Goal: Complete application form: Complete application form

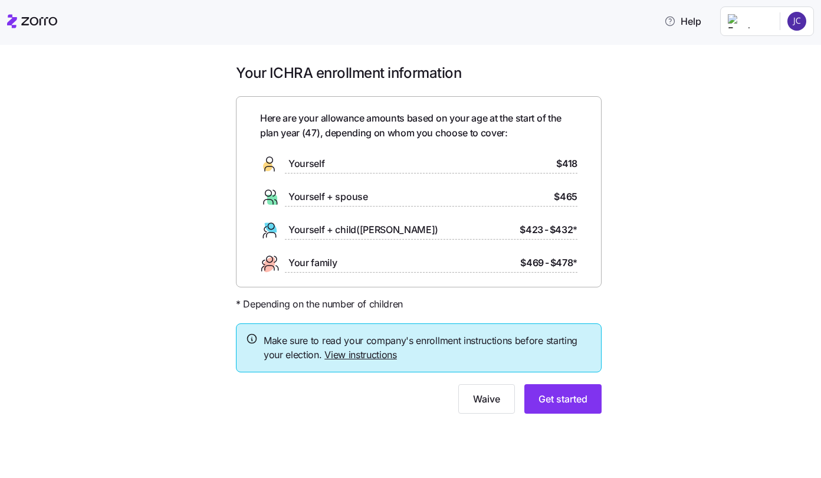
click at [752, 192] on div "Your ICHRA enrollment information Here are your allowance amounts based on your…" at bounding box center [419, 246] width 772 height 364
click at [32, 122] on div "Your ICHRA enrollment information Here are your allowance amounts based on your…" at bounding box center [410, 261] width 821 height 433
click at [572, 404] on span "Get started" at bounding box center [563, 399] width 49 height 14
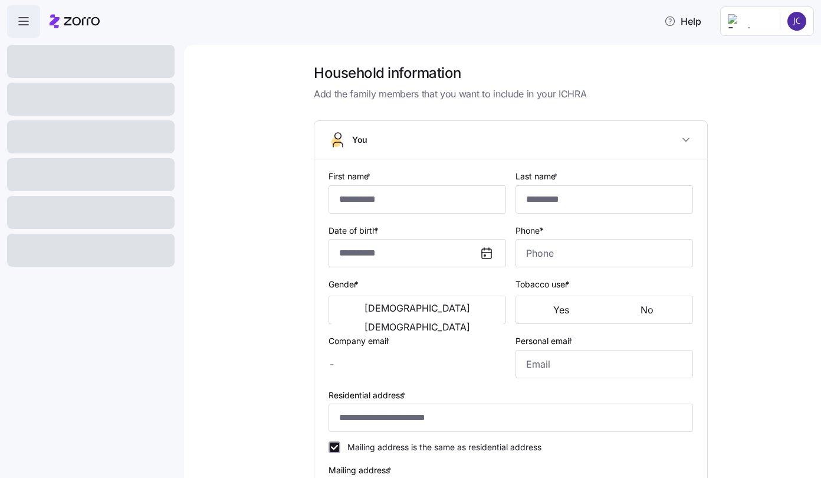
type input "*****"
type input "********"
type input "[PERSON_NAME][EMAIL_ADDRESS][DOMAIN_NAME]"
type input "**********"
checkbox input "true"
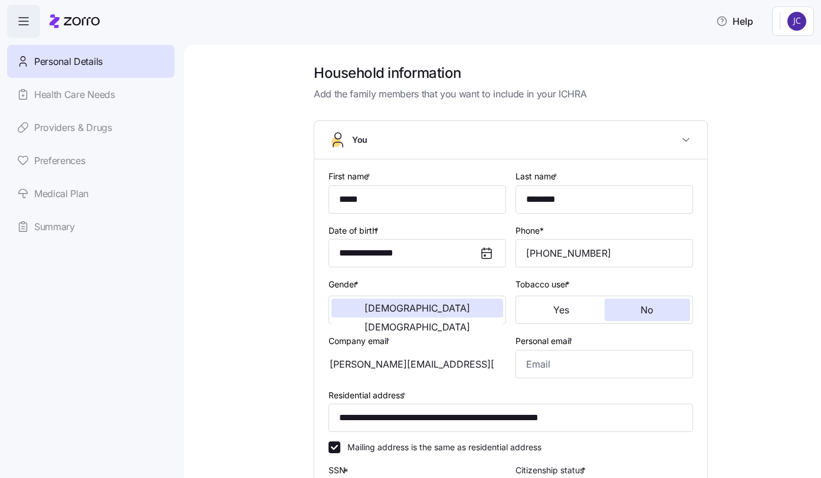
type input "**********"
type input "[PHONE_NUMBER]"
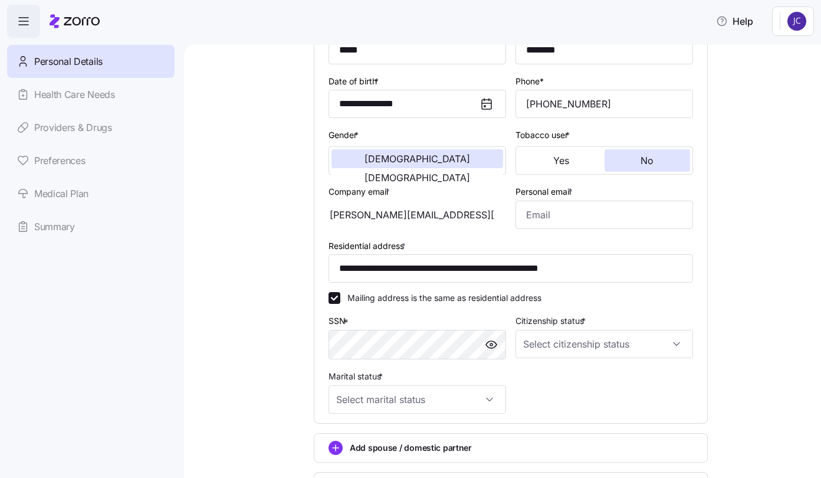
scroll to position [177, 0]
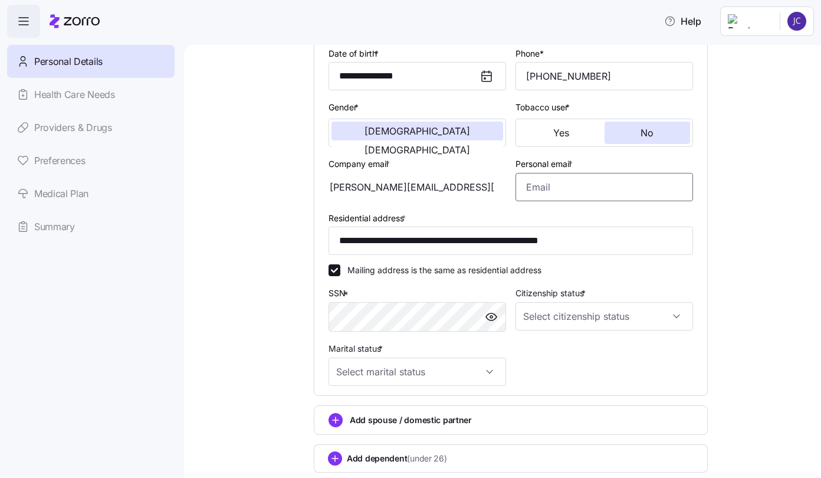
click at [537, 189] on input "Personal email *" at bounding box center [605, 187] width 178 height 28
type input "[EMAIL_ADDRESS][DOMAIN_NAME]"
type input "[PHONE_NUMBER]"
click at [504, 215] on div "**********" at bounding box center [511, 233] width 365 height 45
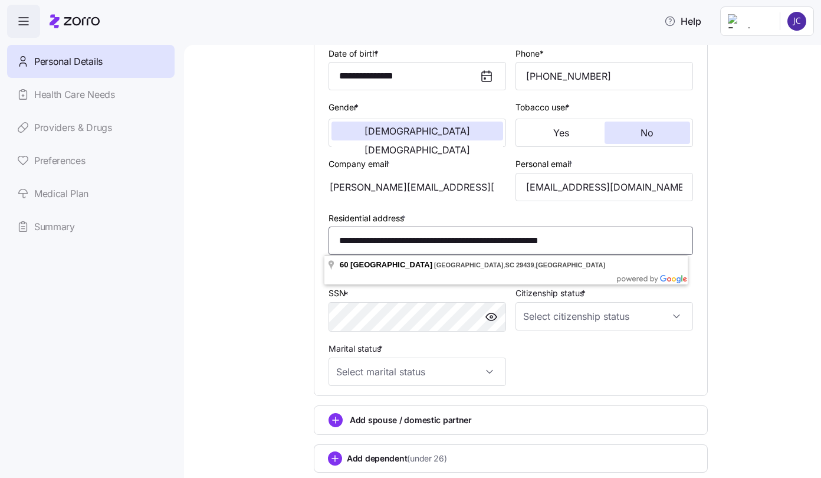
drag, startPoint x: 614, startPoint y: 240, endPoint x: 310, endPoint y: 235, distance: 303.4
click at [315, 235] on div "**********" at bounding box center [511, 188] width 393 height 413
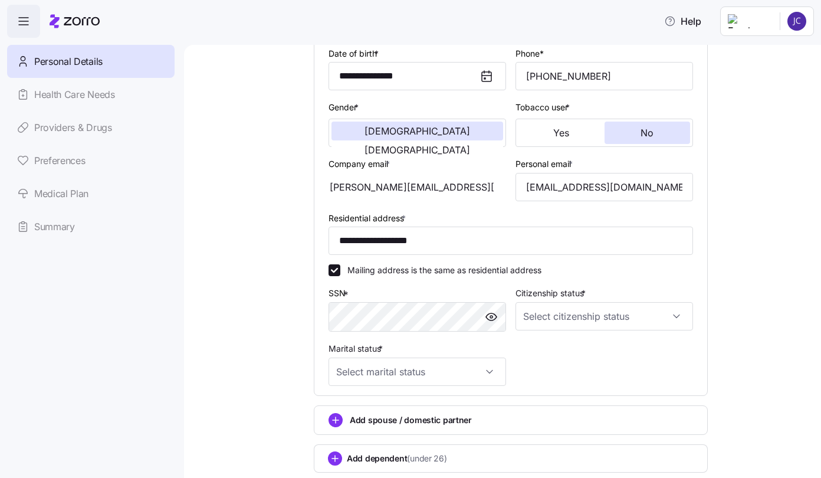
type input "**********"
click at [588, 317] on input "Citizenship status *" at bounding box center [605, 316] width 178 height 28
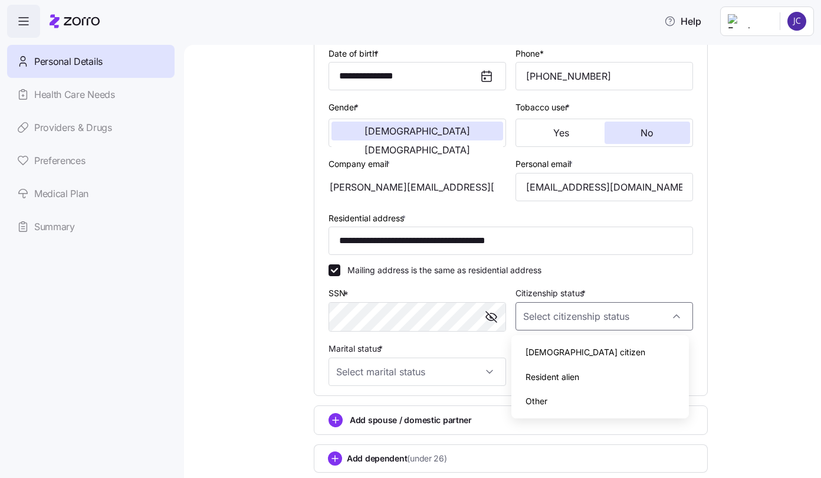
click at [559, 350] on span "[DEMOGRAPHIC_DATA] citizen" at bounding box center [586, 352] width 120 height 13
type input "[DEMOGRAPHIC_DATA] citizen"
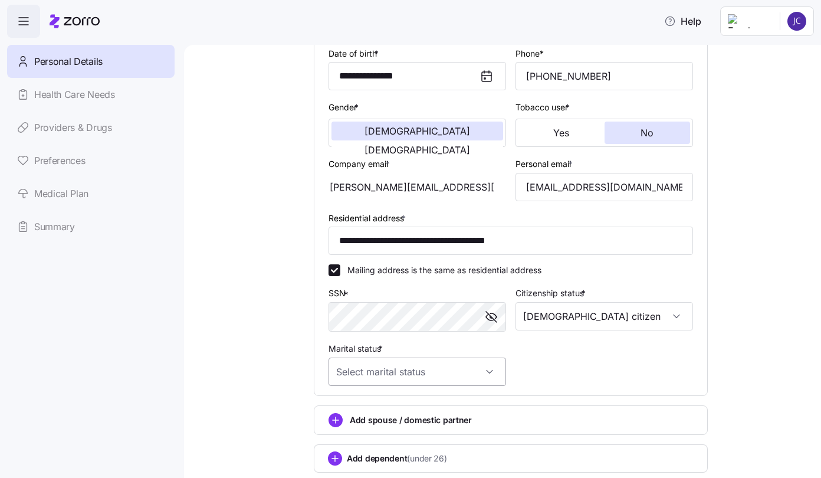
click at [434, 373] on input "Marital status *" at bounding box center [418, 372] width 178 height 28
click at [378, 437] on div "Married" at bounding box center [413, 432] width 168 height 25
type input "Married"
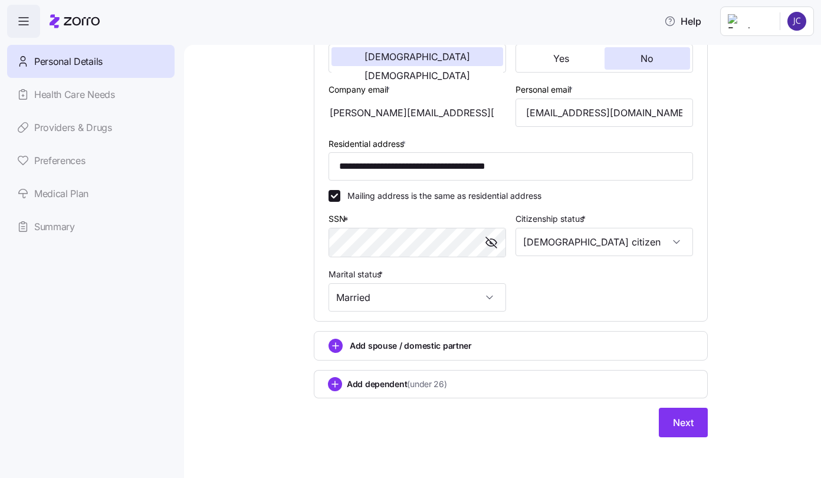
scroll to position [253, 0]
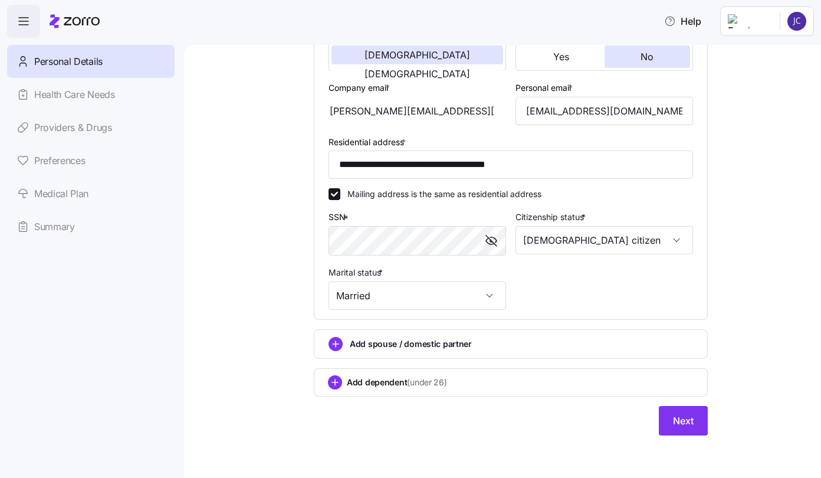
click at [394, 343] on span "Add spouse / domestic partner" at bounding box center [411, 344] width 122 height 12
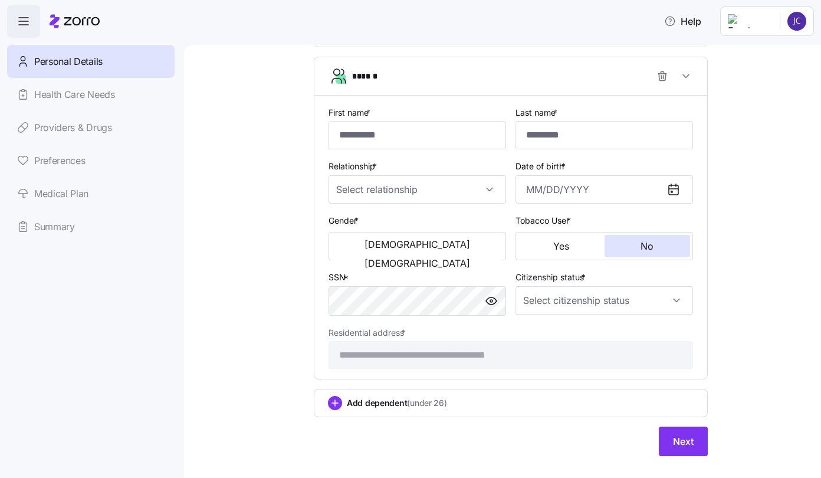
scroll to position [546, 0]
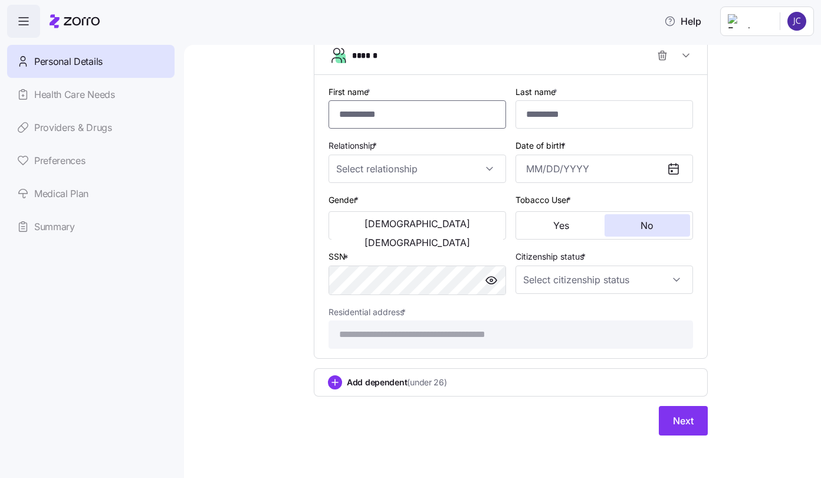
click at [371, 109] on input "First name *" at bounding box center [418, 114] width 178 height 28
type input "*********"
type input "********"
click at [423, 172] on input "Relationship *" at bounding box center [418, 169] width 178 height 28
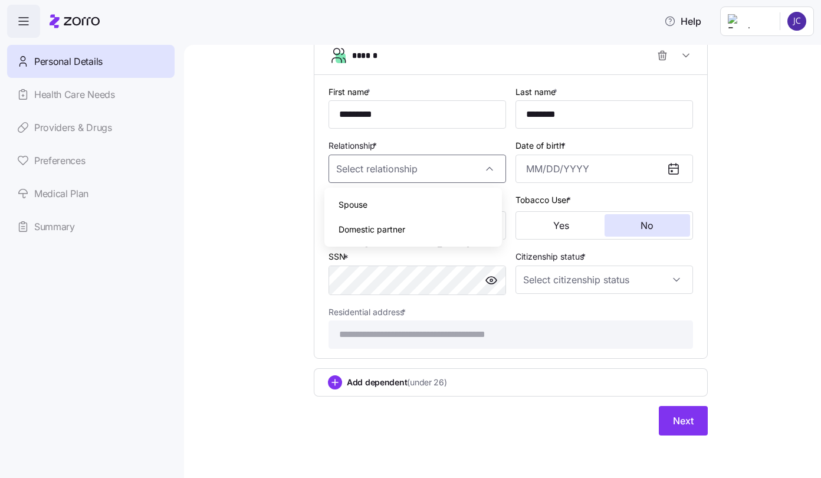
click at [394, 230] on span "Domestic partner" at bounding box center [372, 229] width 67 height 13
click at [403, 179] on input "Domestic partner" at bounding box center [418, 169] width 178 height 28
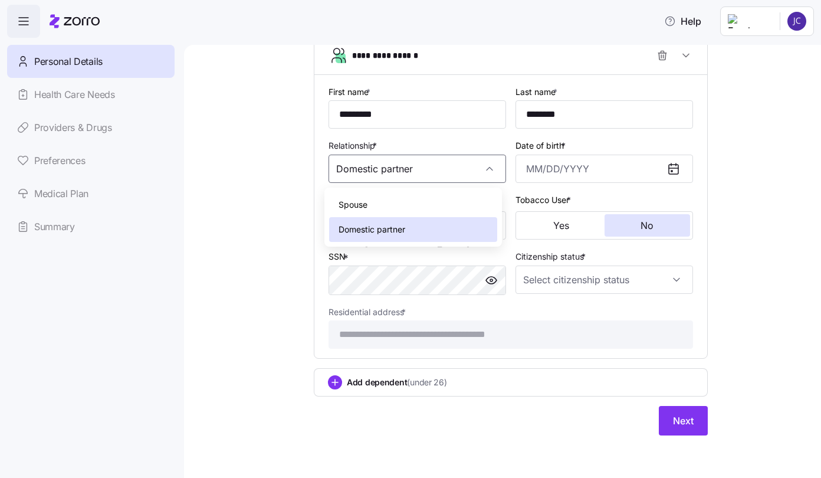
click at [397, 207] on div "Spouse" at bounding box center [413, 204] width 168 height 25
type input "Spouse"
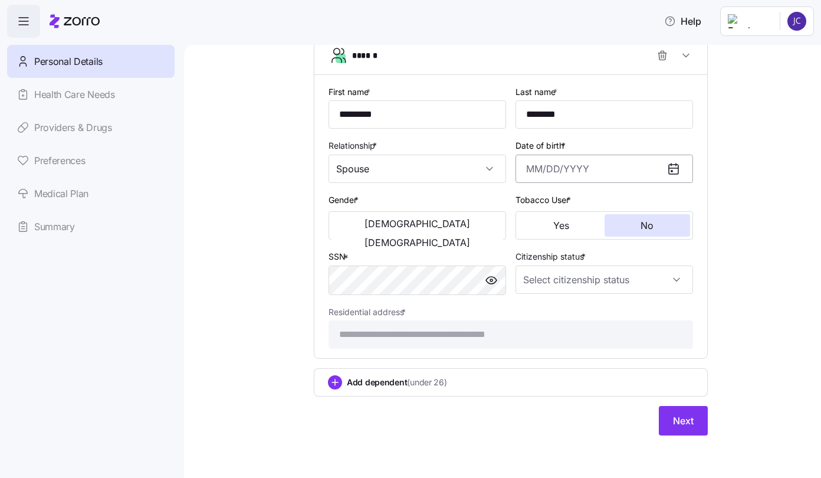
click at [602, 171] on input "Date of birth *" at bounding box center [605, 169] width 178 height 28
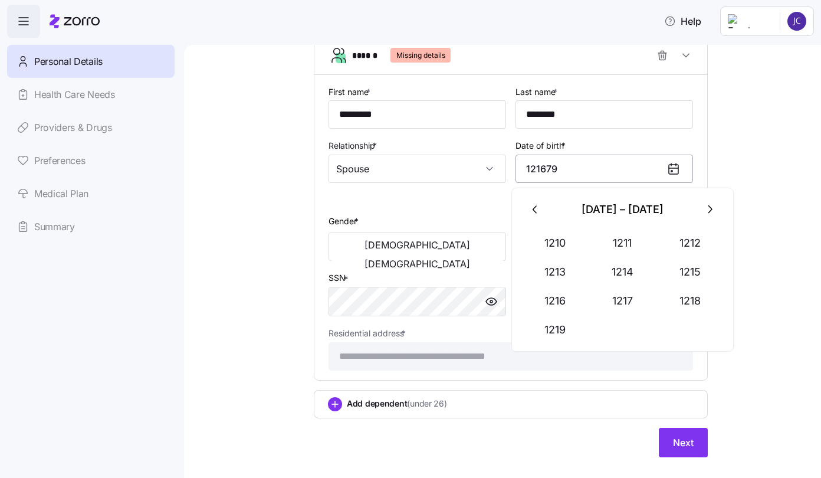
click at [532, 171] on input "121679" at bounding box center [605, 169] width 178 height 28
click at [594, 169] on input "121679" at bounding box center [605, 169] width 178 height 28
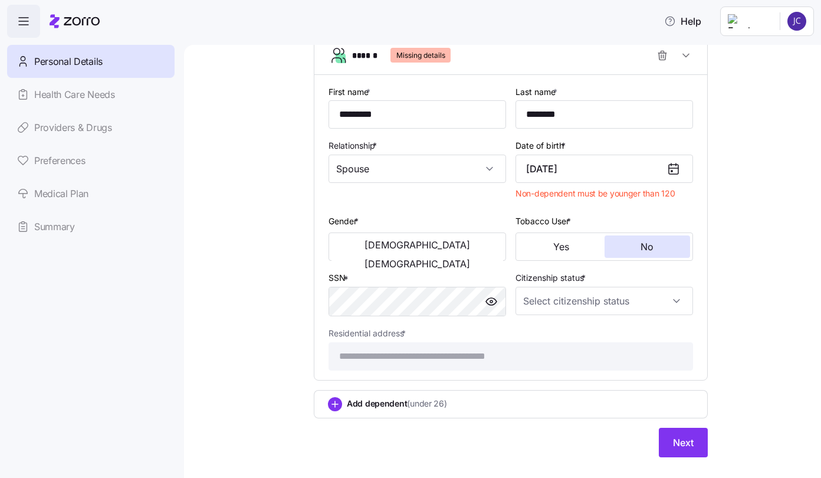
click at [674, 169] on icon at bounding box center [673, 169] width 9 height 9
click at [612, 163] on input "[DATE]" at bounding box center [605, 169] width 178 height 28
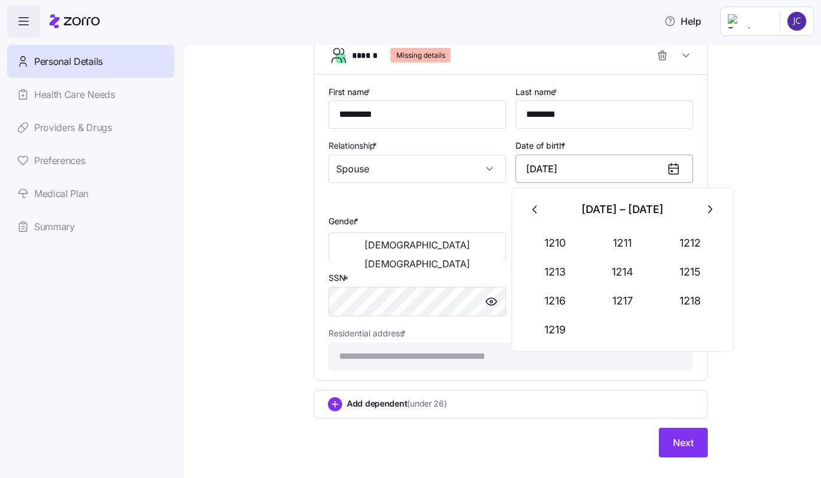
click at [580, 168] on input "[DATE]" at bounding box center [605, 169] width 178 height 28
drag, startPoint x: 623, startPoint y: 164, endPoint x: 586, endPoint y: 177, distance: 39.4
click at [586, 177] on input "[DATE]" at bounding box center [605, 169] width 178 height 28
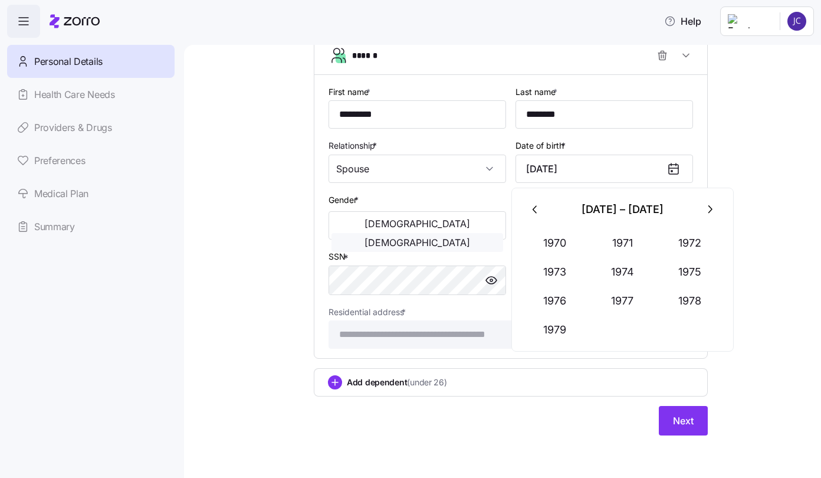
type input "[DATE]"
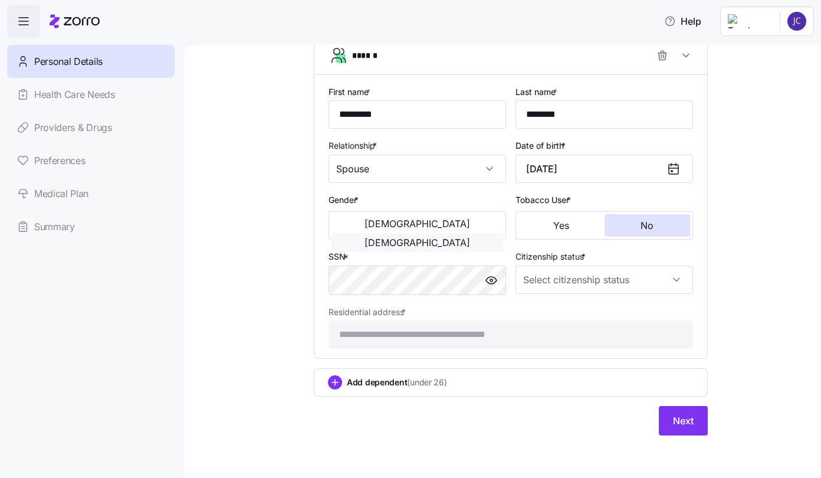
click at [453, 238] on span "[DEMOGRAPHIC_DATA]" at bounding box center [418, 242] width 106 height 9
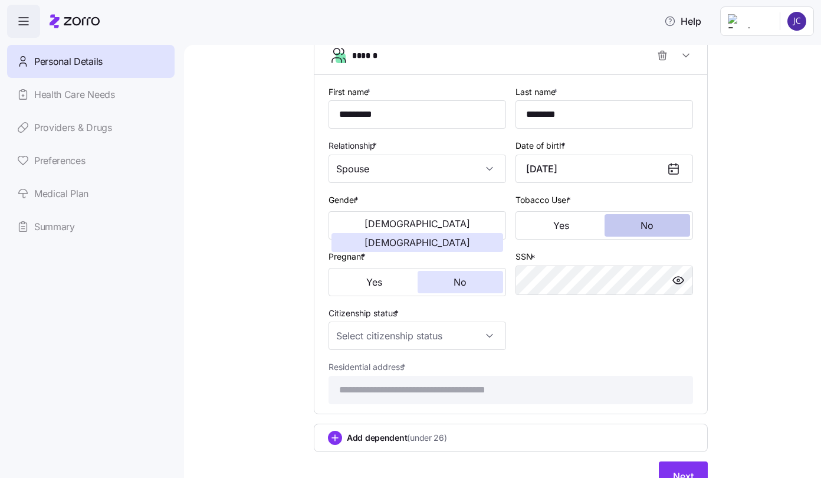
click at [651, 225] on button "No" at bounding box center [648, 225] width 86 height 22
click at [461, 290] on button "No" at bounding box center [461, 282] width 86 height 22
click at [518, 319] on div "**********" at bounding box center [511, 244] width 374 height 329
click at [434, 352] on div "Citizenship status *" at bounding box center [417, 328] width 187 height 54
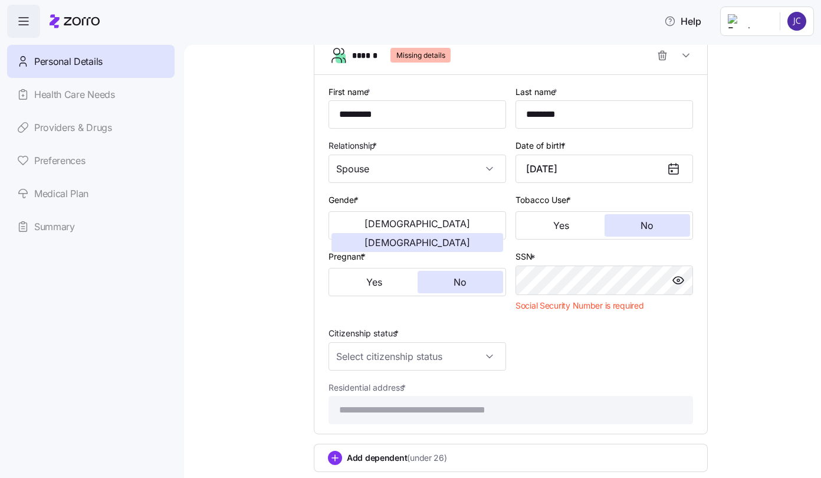
click at [427, 336] on div "Citizenship status *" at bounding box center [418, 348] width 178 height 45
click at [423, 364] on input "Citizenship status *" at bounding box center [418, 356] width 178 height 28
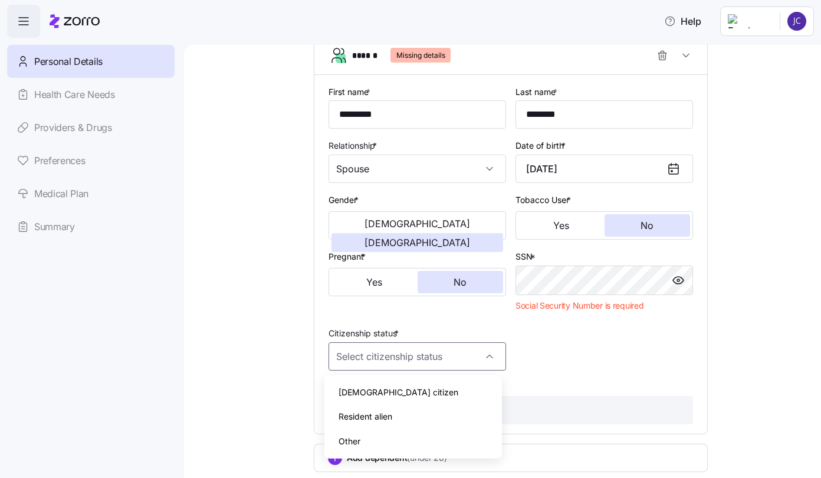
click at [408, 394] on div "[DEMOGRAPHIC_DATA] citizen" at bounding box center [413, 392] width 168 height 25
type input "[DEMOGRAPHIC_DATA] citizen"
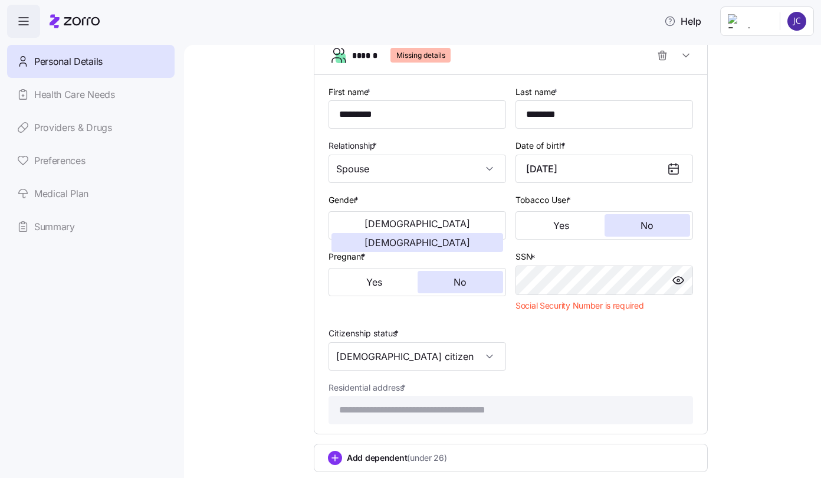
click at [76, 339] on nav "Personal Details Health Care Needs Providers & Drugs Preferences Medical Plan S…" at bounding box center [92, 258] width 184 height 440
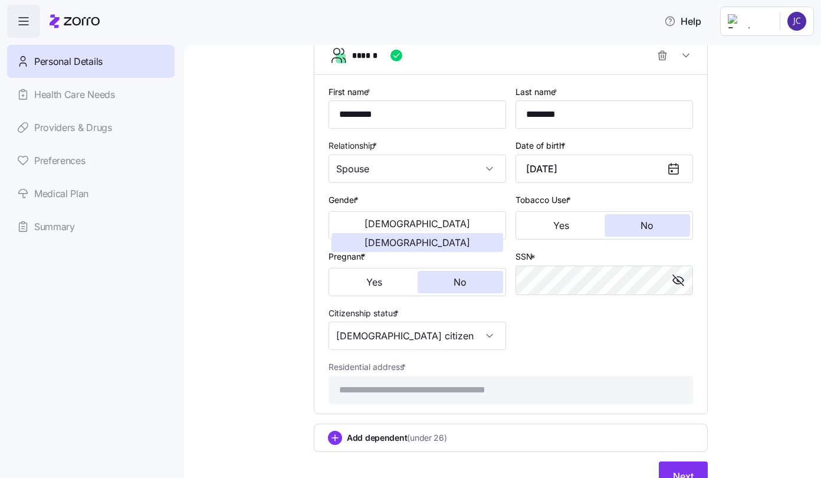
click at [756, 402] on div "**********" at bounding box center [511, 11] width 588 height 988
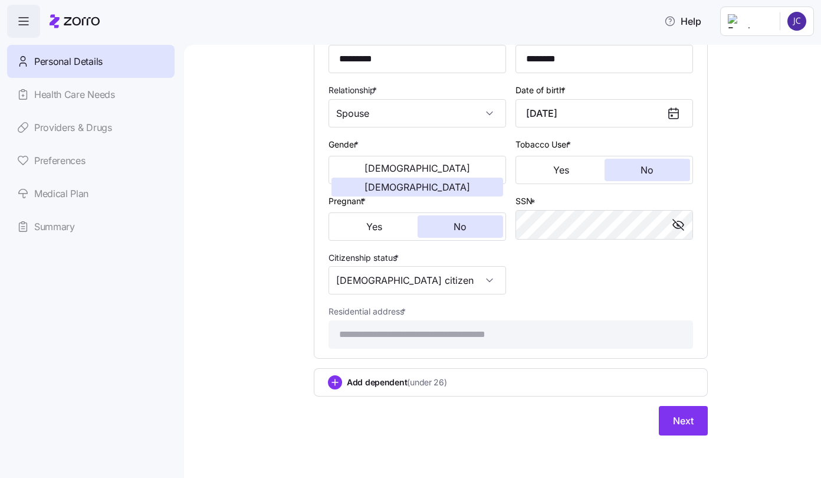
click at [378, 381] on span "Add dependent (under 26)" at bounding box center [397, 382] width 100 height 12
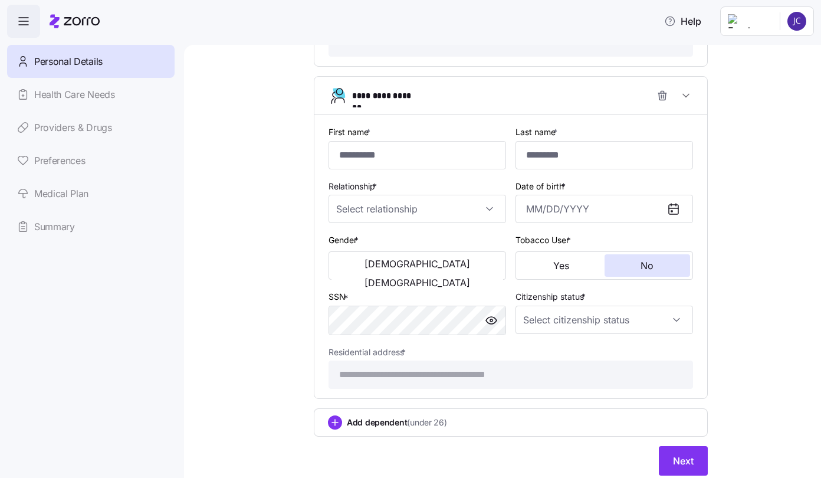
scroll to position [897, 0]
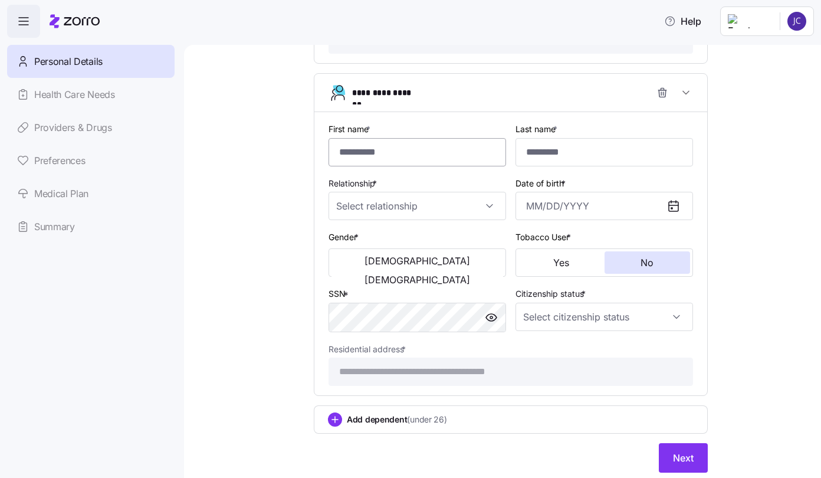
click at [372, 153] on input "First name *" at bounding box center [418, 152] width 178 height 28
type input "*****"
type input "********"
click at [395, 201] on input "Relationship *" at bounding box center [418, 206] width 178 height 28
click at [372, 237] on div "Child" at bounding box center [413, 242] width 168 height 25
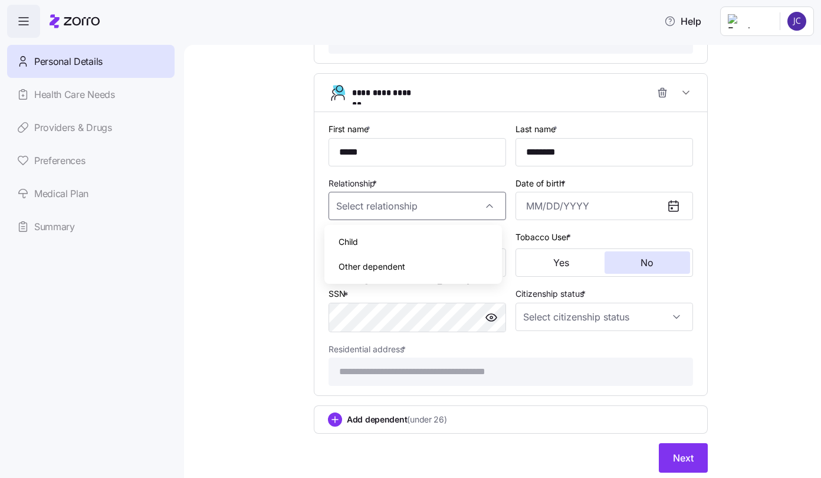
type input "Child"
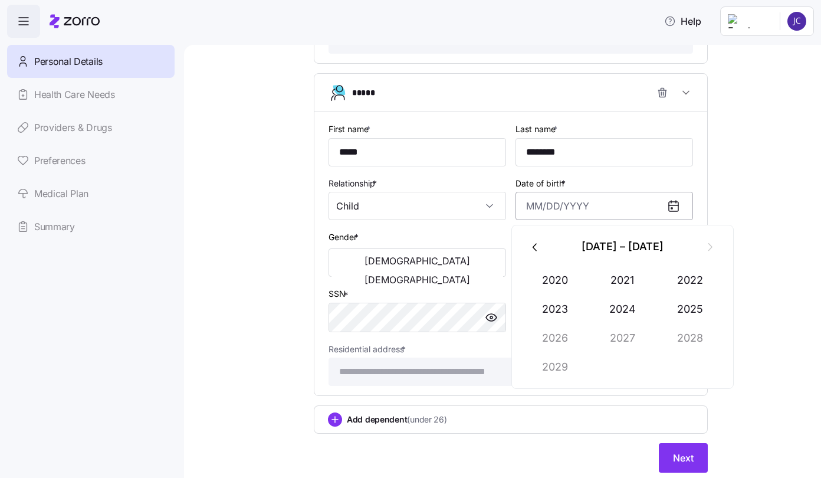
click at [579, 205] on input "Date of birth *" at bounding box center [605, 206] width 178 height 28
type input "[DATE]"
click at [379, 261] on span "[DEMOGRAPHIC_DATA]" at bounding box center [418, 260] width 106 height 9
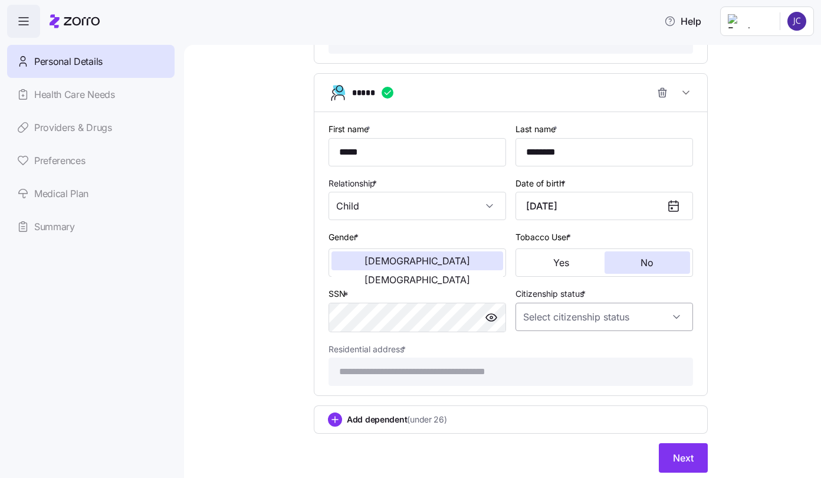
click at [608, 318] on input "Citizenship status *" at bounding box center [605, 317] width 178 height 28
click at [580, 349] on div "[DEMOGRAPHIC_DATA] citizen" at bounding box center [600, 352] width 168 height 25
type input "[DEMOGRAPHIC_DATA] citizen"
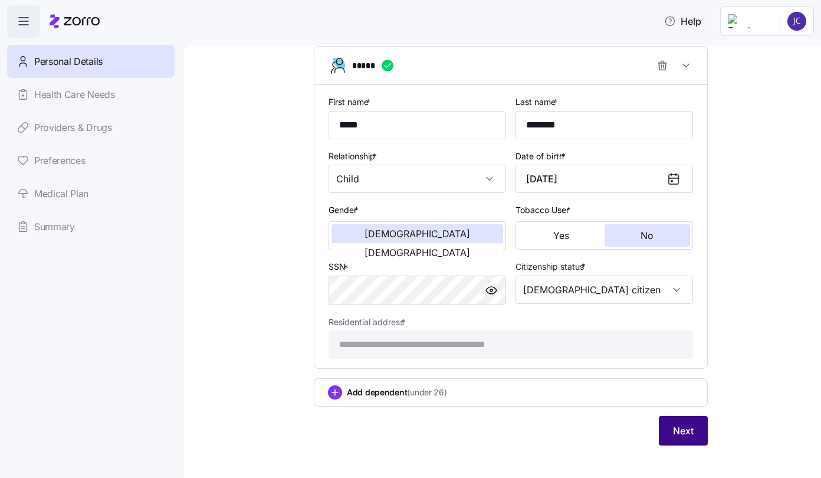
scroll to position [934, 0]
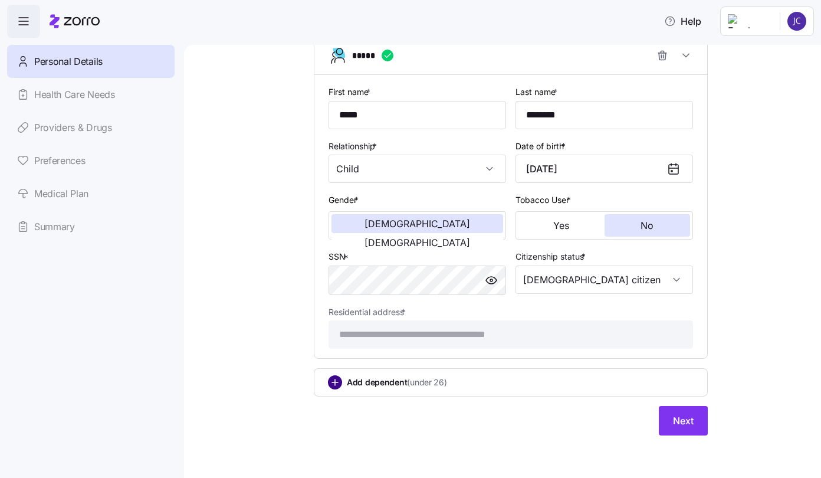
click at [332, 385] on circle "add icon" at bounding box center [335, 382] width 13 height 13
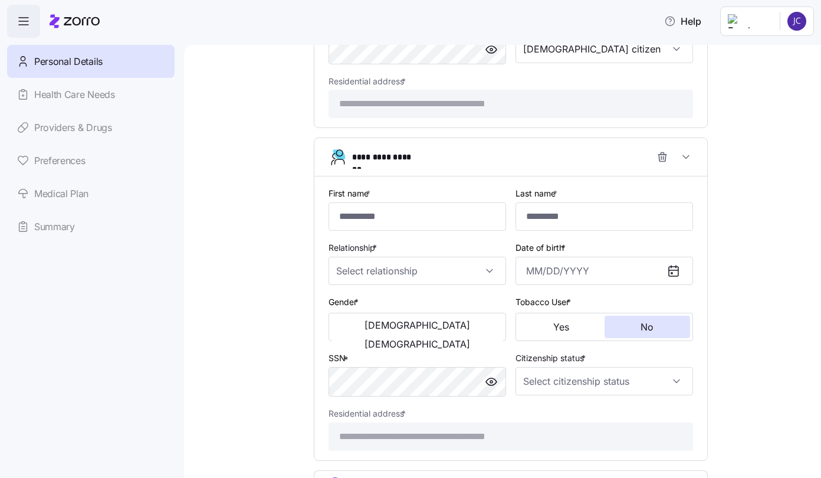
scroll to position [1170, 0]
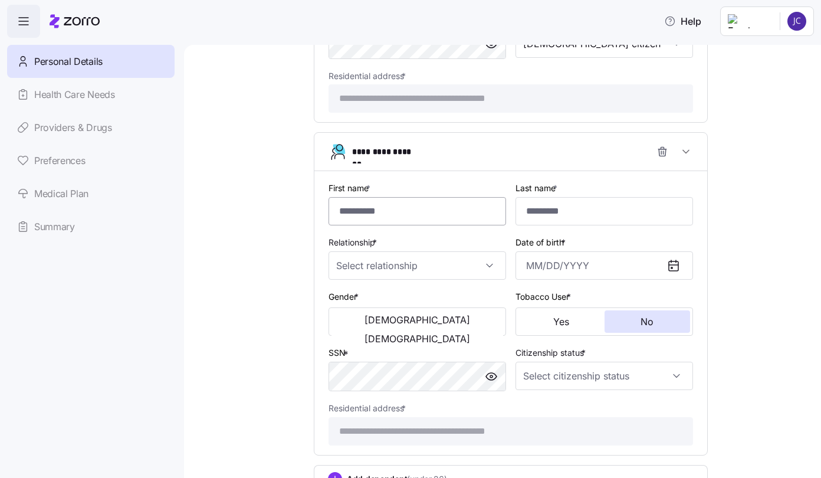
click at [358, 217] on input "First name *" at bounding box center [418, 211] width 178 height 28
type input "*********"
type input "********"
click at [375, 256] on input "Relationship *" at bounding box center [418, 265] width 178 height 28
click at [384, 299] on div "Child" at bounding box center [413, 301] width 168 height 25
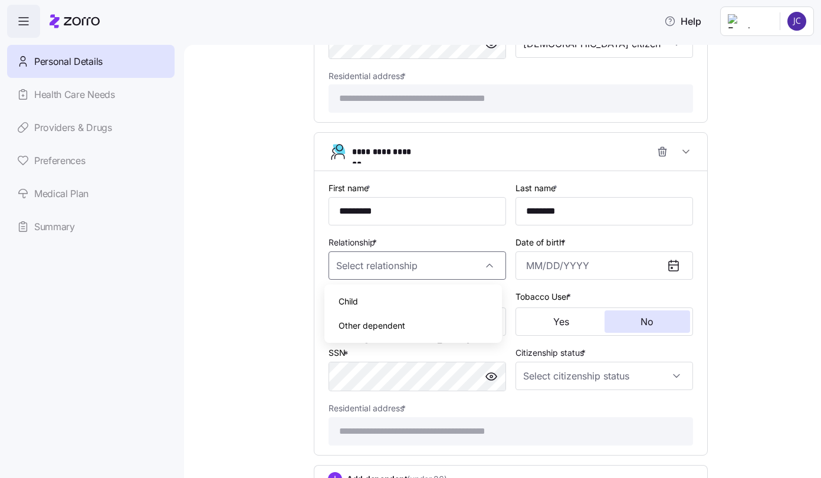
type input "Child"
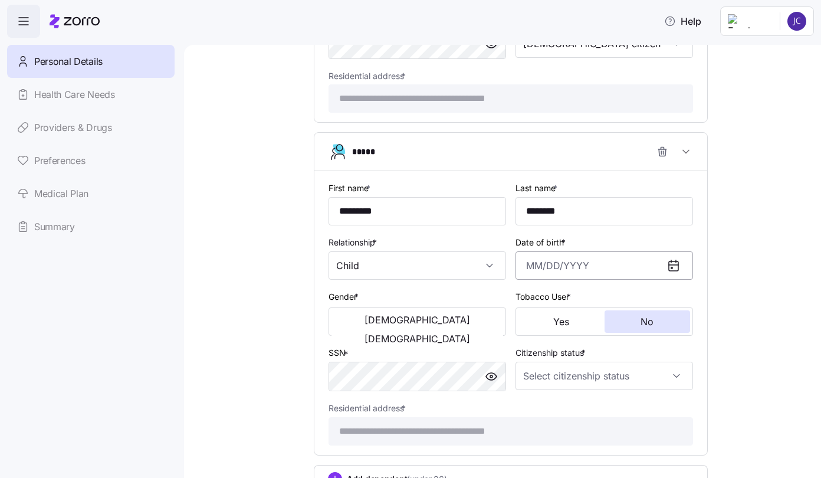
click at [564, 258] on input "Date of birth *" at bounding box center [605, 265] width 178 height 28
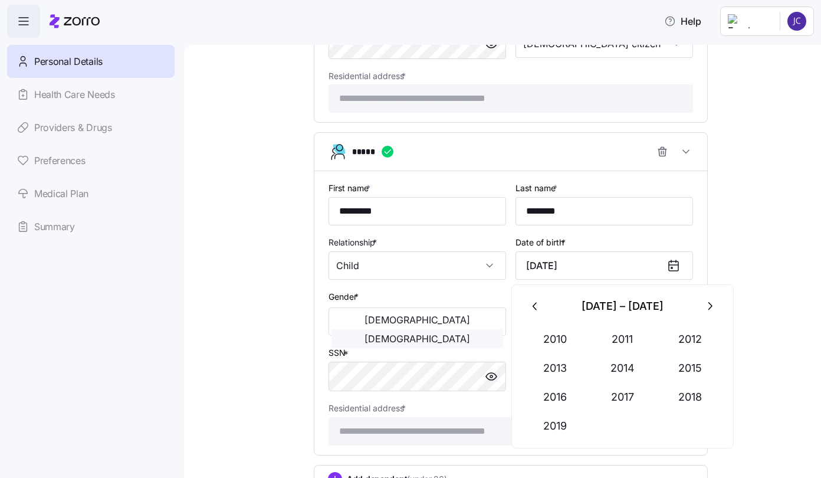
type input "[DATE]"
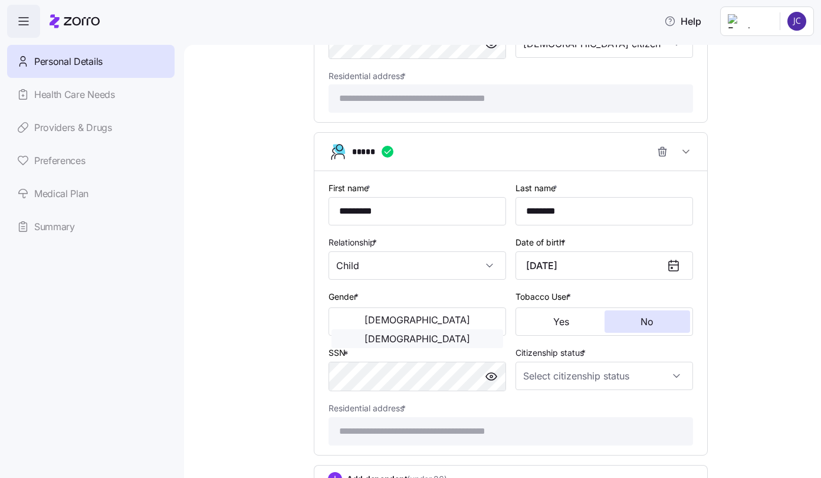
click at [478, 329] on button "[DEMOGRAPHIC_DATA]" at bounding box center [418, 338] width 172 height 19
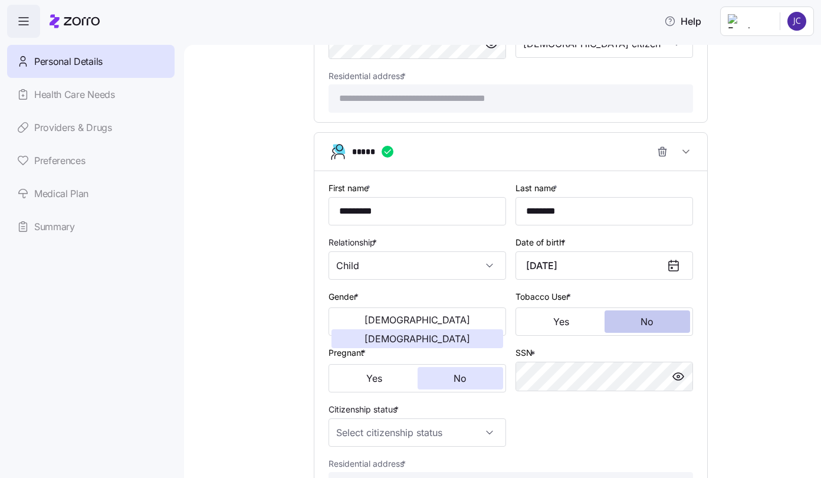
click at [658, 325] on button "No" at bounding box center [648, 321] width 86 height 22
click at [434, 384] on button "No" at bounding box center [461, 378] width 86 height 22
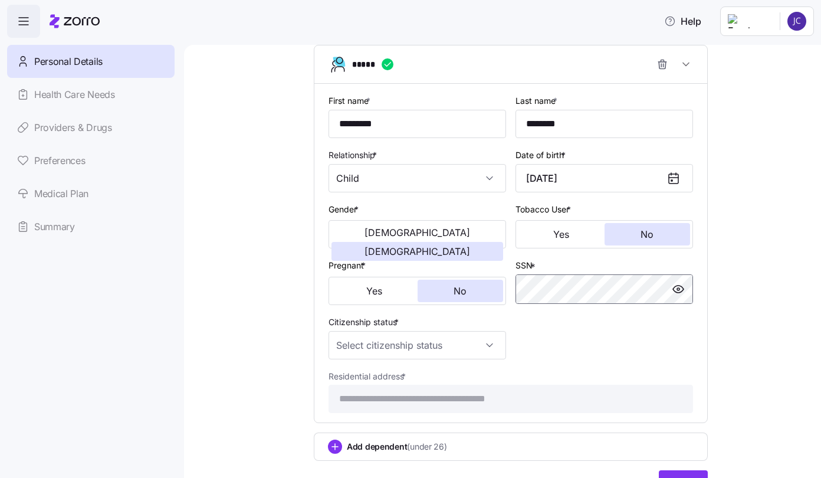
scroll to position [1288, 0]
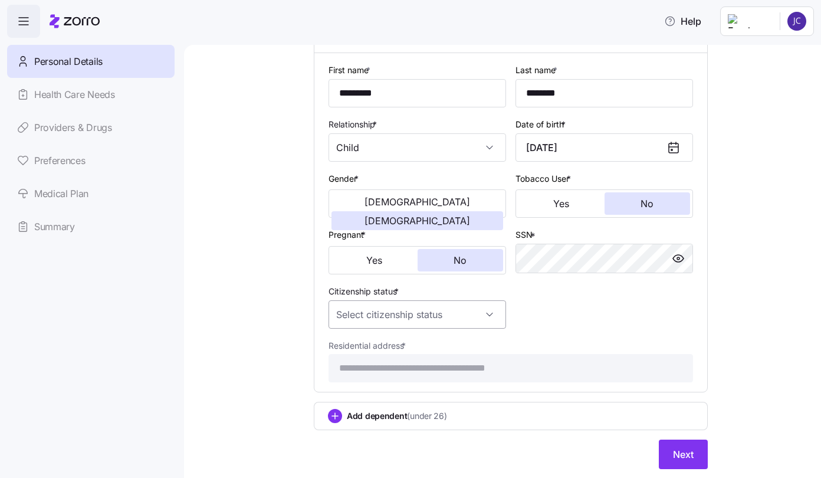
click at [412, 315] on input "Citizenship status *" at bounding box center [418, 314] width 178 height 28
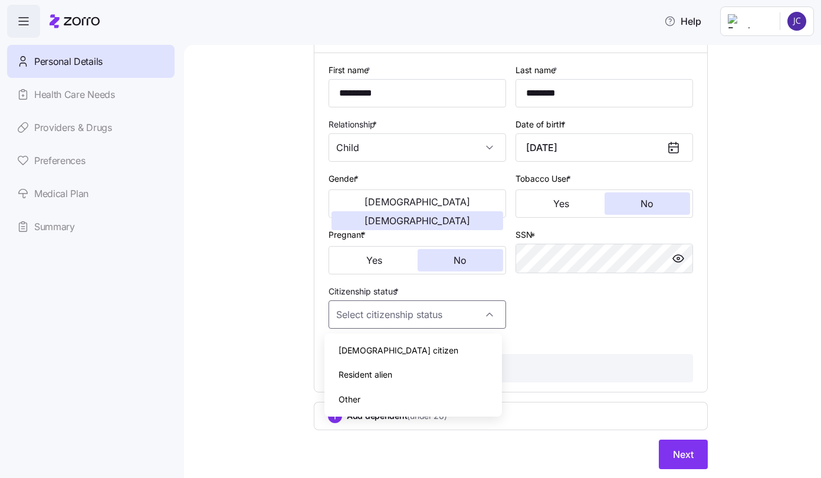
click at [402, 348] on div "[DEMOGRAPHIC_DATA] citizen" at bounding box center [413, 350] width 168 height 25
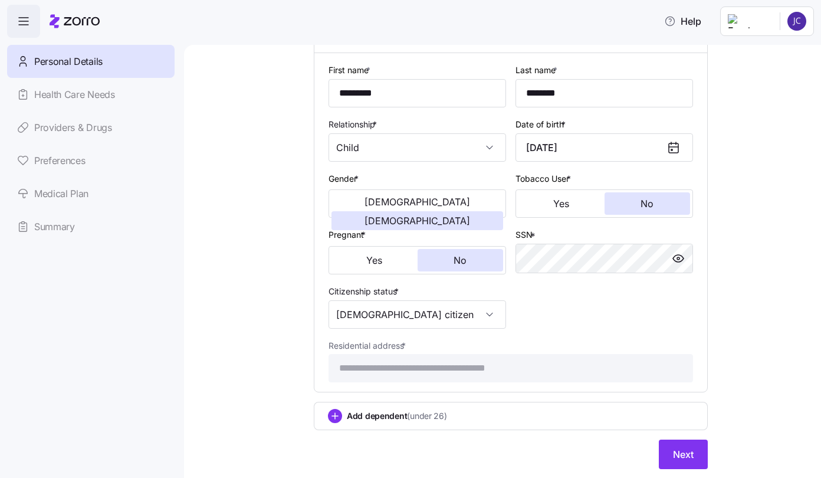
type input "[DEMOGRAPHIC_DATA] citizen"
click at [683, 451] on span "Next" at bounding box center [683, 454] width 21 height 14
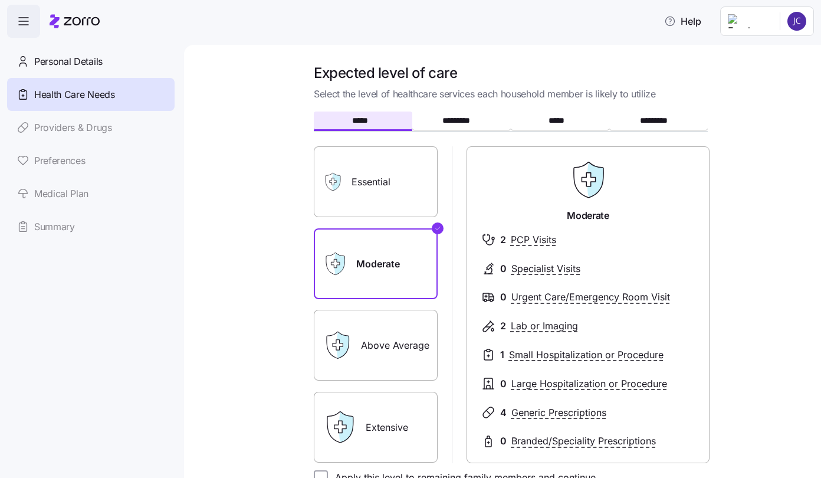
click at [172, 310] on nav "Personal Details Health Care Needs Providers & Drugs Preferences Medical Plan S…" at bounding box center [92, 258] width 184 height 440
click at [357, 114] on button "*****" at bounding box center [363, 121] width 99 height 19
click at [227, 225] on div "Expected level of care Select the level of healthcare services each household m…" at bounding box center [511, 333] width 588 height 538
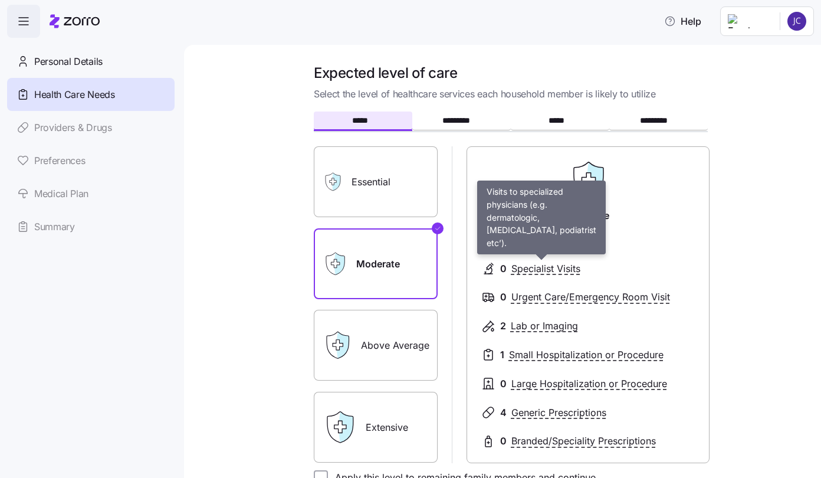
click at [518, 267] on span "Specialist Visits" at bounding box center [546, 268] width 69 height 15
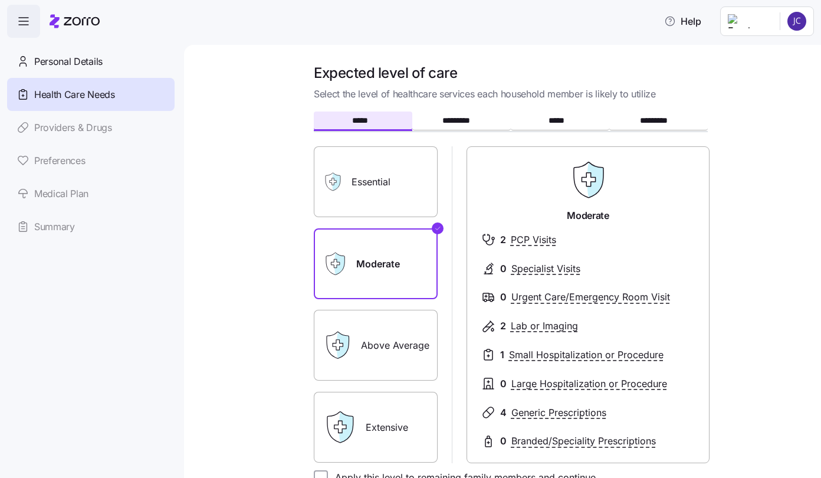
click at [490, 263] on icon at bounding box center [489, 268] width 14 height 14
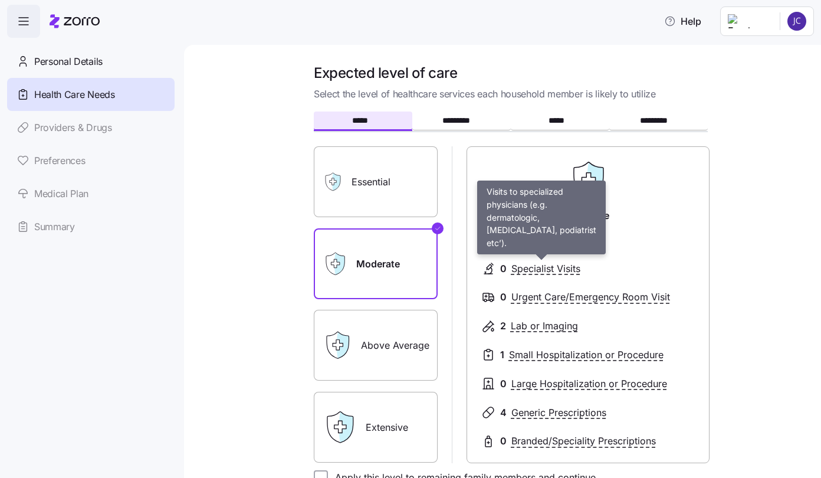
click at [552, 274] on span "Specialist Visits" at bounding box center [546, 268] width 69 height 15
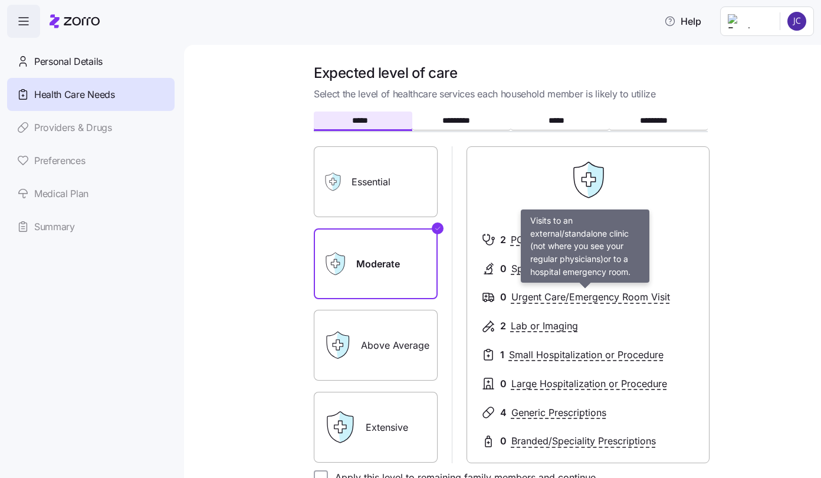
click at [549, 294] on span "Urgent Care/Emergency Room Visit" at bounding box center [591, 297] width 159 height 15
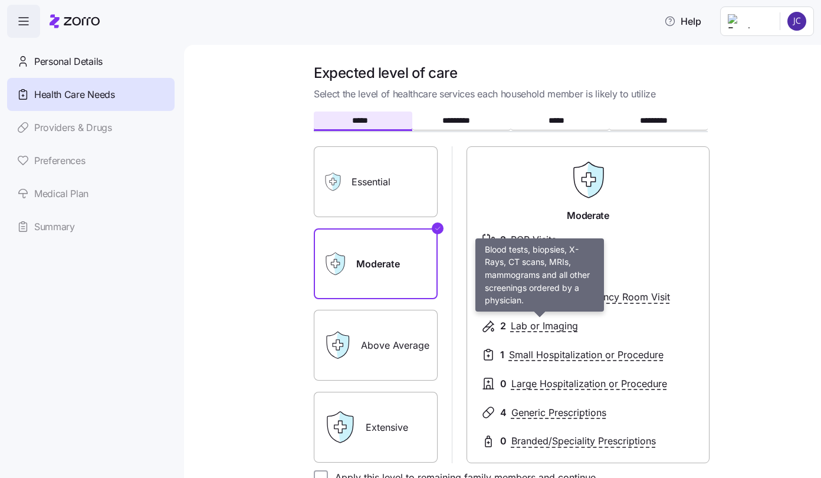
drag, startPoint x: 507, startPoint y: 326, endPoint x: 515, endPoint y: 326, distance: 7.1
click at [511, 326] on span "Lab or Imaging" at bounding box center [544, 326] width 67 height 15
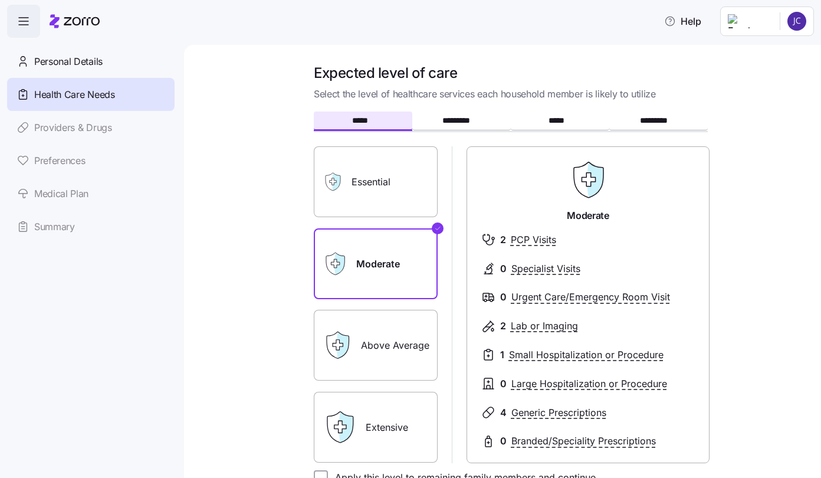
click at [495, 328] on div "2 Lab or Imaging" at bounding box center [589, 326] width 214 height 15
click at [376, 345] on label "Above Average" at bounding box center [376, 345] width 124 height 71
click at [0, 0] on input "Above Average" at bounding box center [0, 0] width 0 height 0
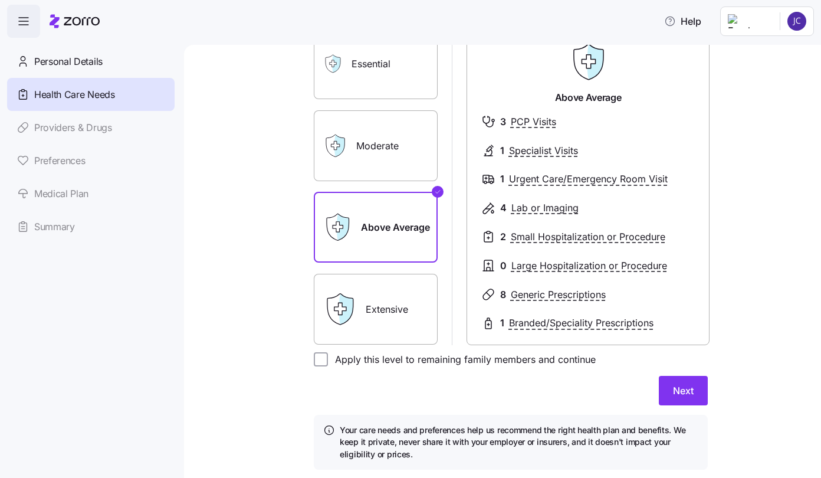
scroll to position [59, 0]
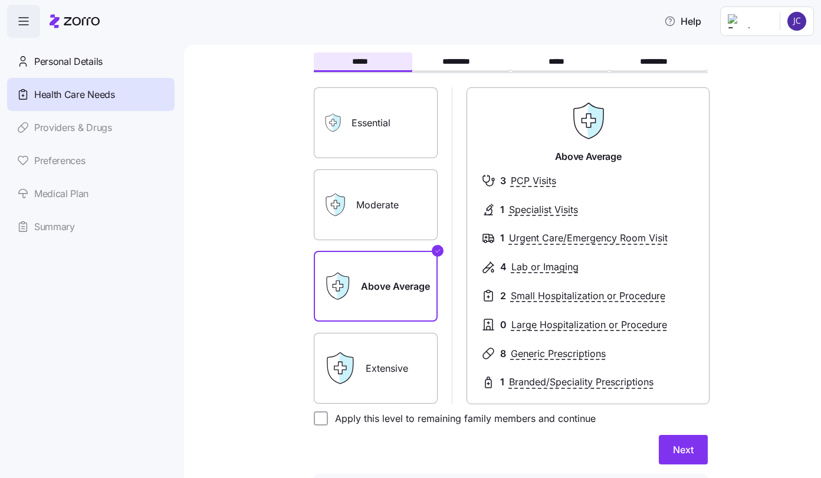
click at [383, 224] on label "Moderate" at bounding box center [376, 204] width 124 height 71
click at [0, 0] on input "Moderate" at bounding box center [0, 0] width 0 height 0
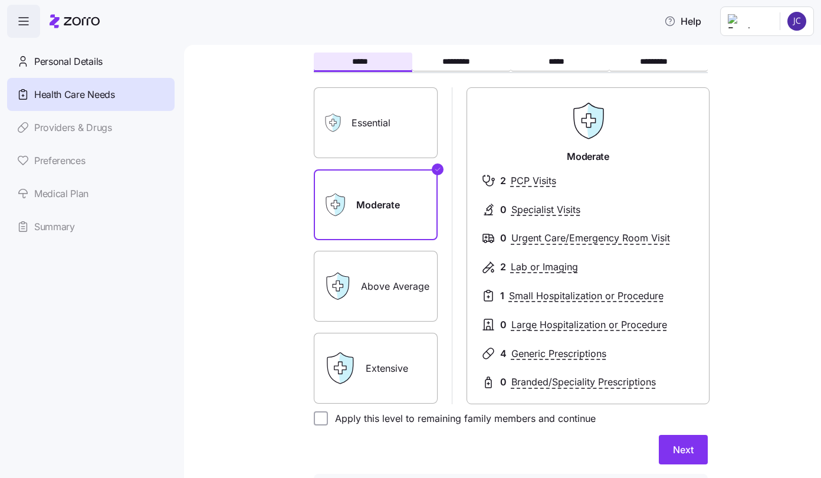
click at [372, 298] on label "Above Average" at bounding box center [376, 286] width 124 height 71
click at [0, 0] on input "Above Average" at bounding box center [0, 0] width 0 height 0
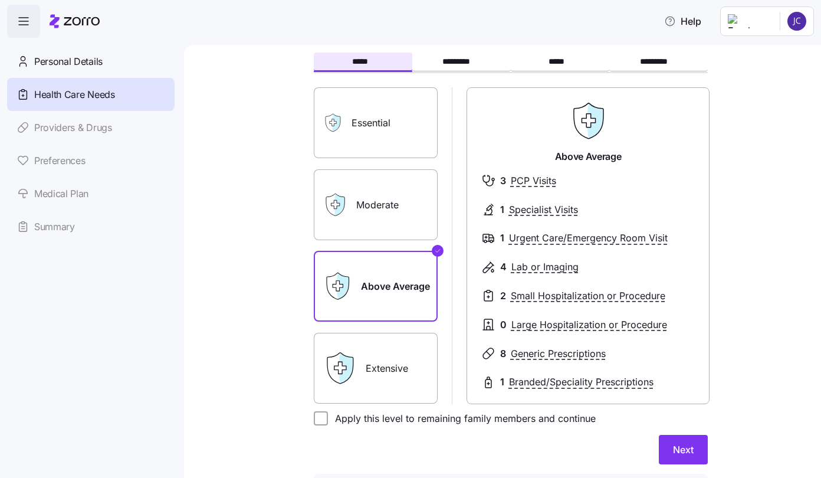
click at [199, 339] on div "Expected level of care Select the level of healthcare services each household m…" at bounding box center [502, 261] width 637 height 433
click at [106, 293] on nav "Personal Details Health Care Needs Providers & Drugs Preferences Medical Plan S…" at bounding box center [92, 258] width 184 height 440
